Goal: Information Seeking & Learning: Learn about a topic

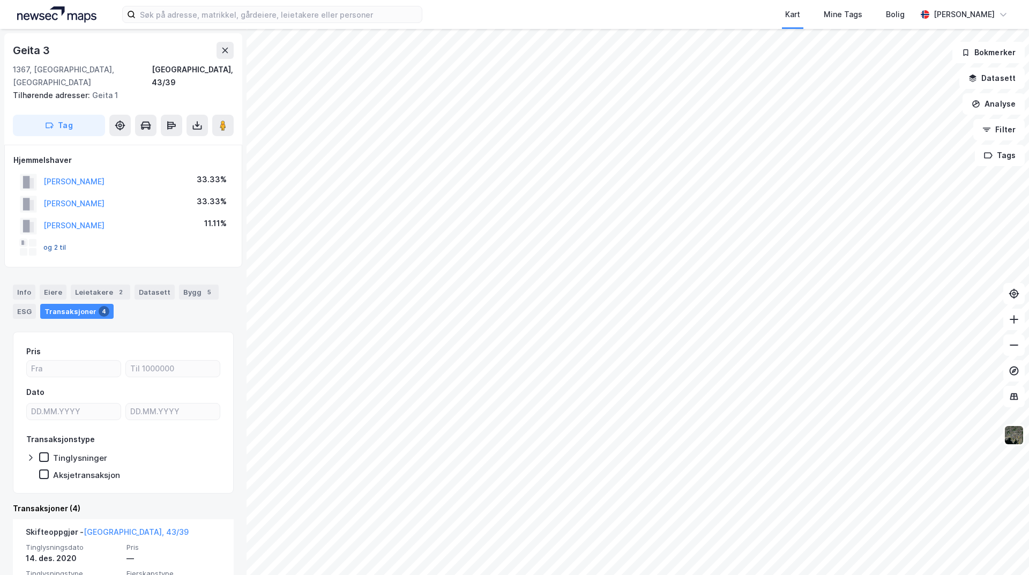
click at [0, 0] on button "og 2 til" at bounding box center [0, 0] width 0 height 0
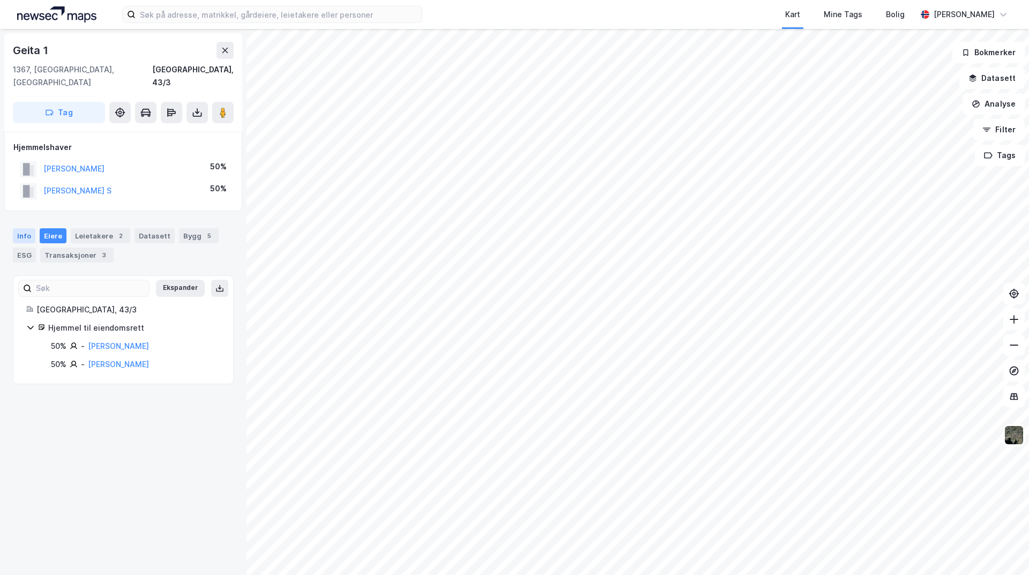
click at [18, 228] on div "Info" at bounding box center [24, 235] width 23 height 15
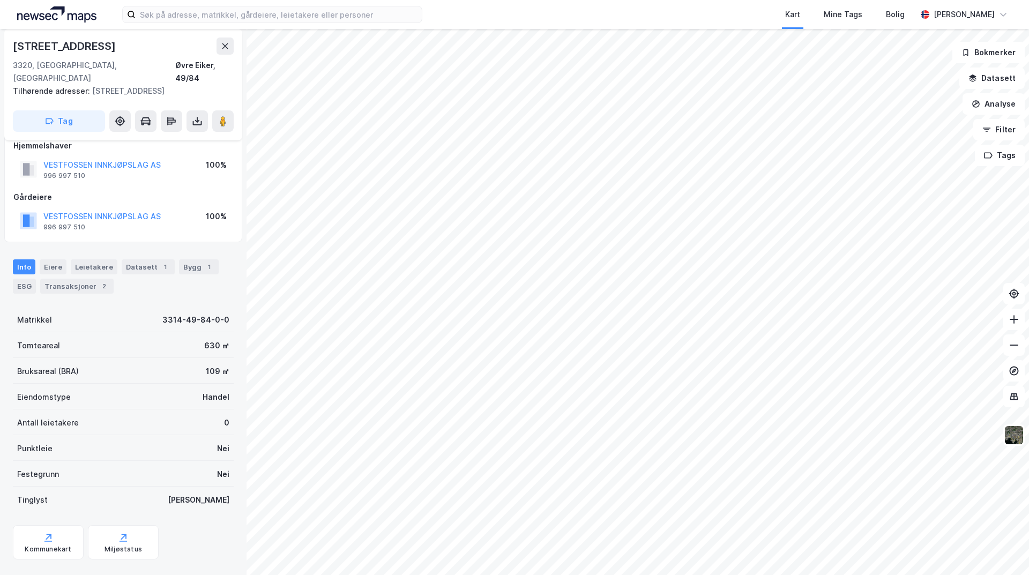
scroll to position [21, 0]
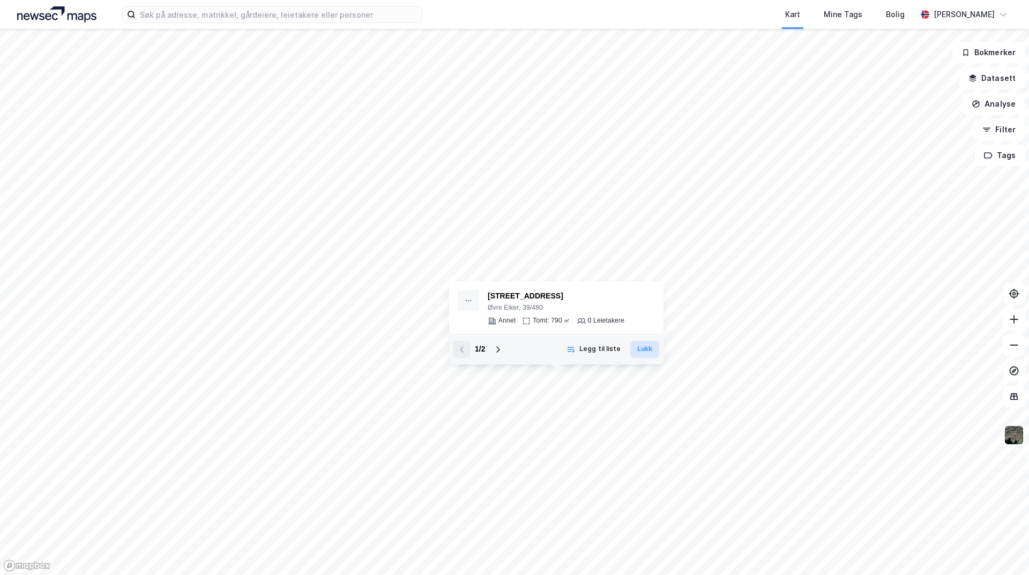
click at [642, 348] on button "Lukk" at bounding box center [644, 349] width 29 height 17
